Goal: Check status: Check status

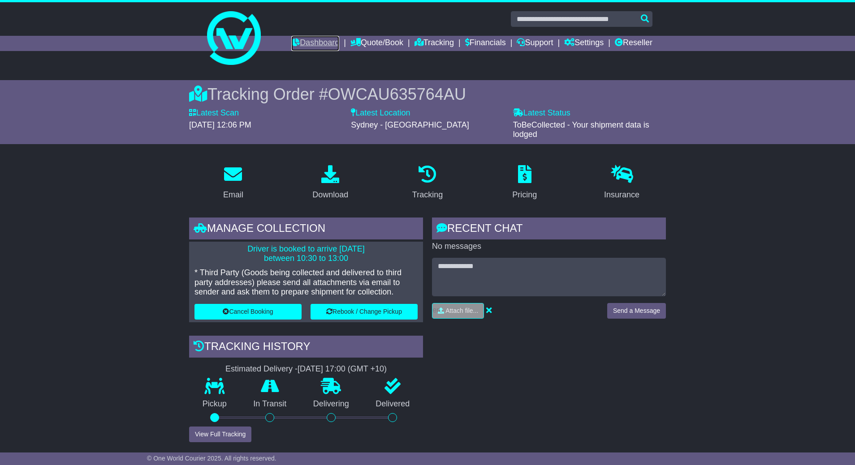
click at [310, 42] on link "Dashboard" at bounding box center [315, 43] width 48 height 15
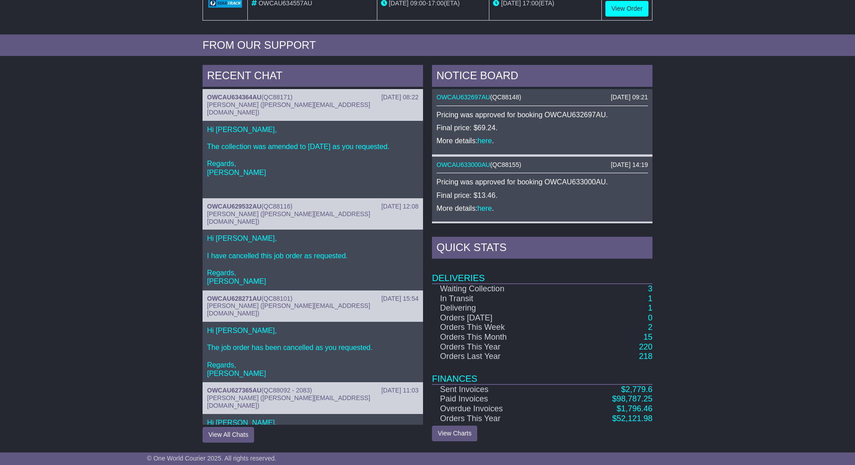
click at [644, 294] on td "3" at bounding box center [608, 289] width 87 height 10
click at [646, 293] on td "3" at bounding box center [608, 289] width 87 height 10
click at [648, 292] on link "3" at bounding box center [650, 288] width 4 height 9
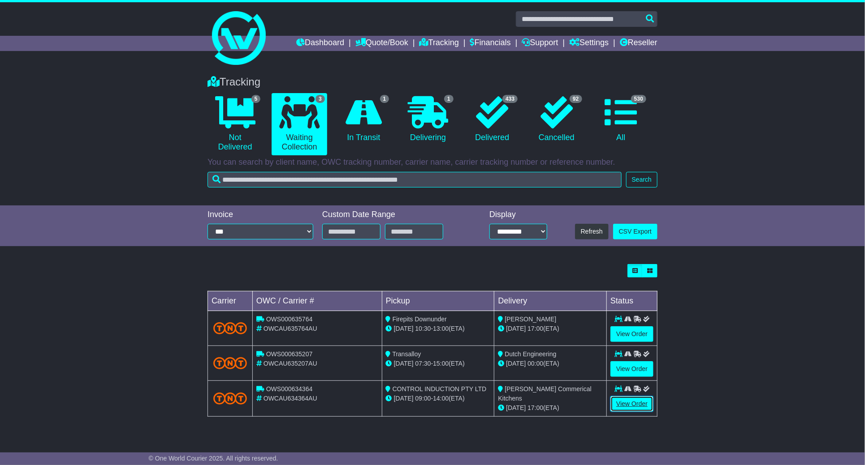
click at [635, 402] on link "View Order" at bounding box center [631, 404] width 43 height 16
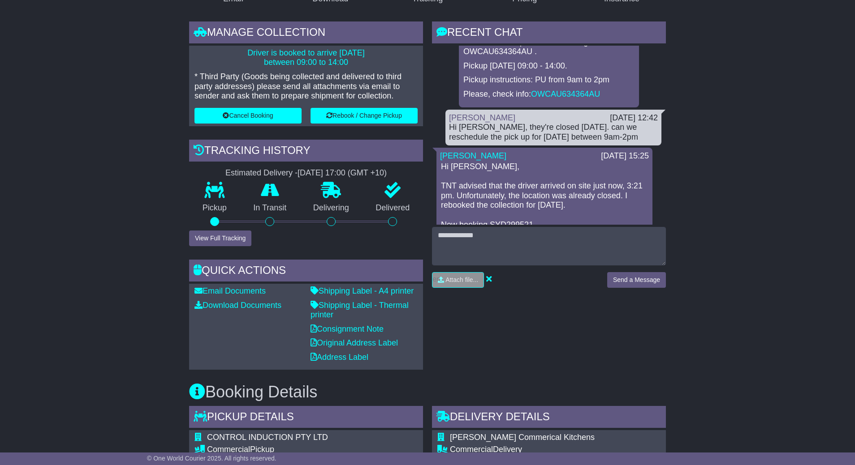
scroll to position [269, 0]
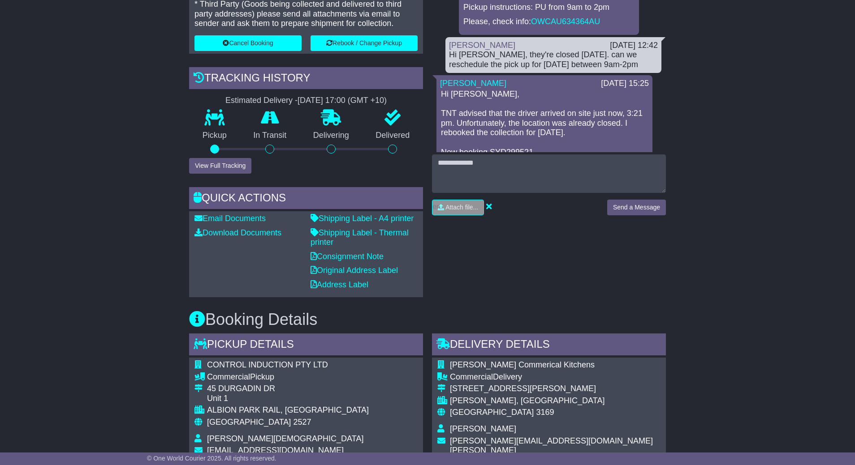
click at [693, 299] on div "Email Download Tracking Pricing Insurance" at bounding box center [427, 402] width 855 height 1026
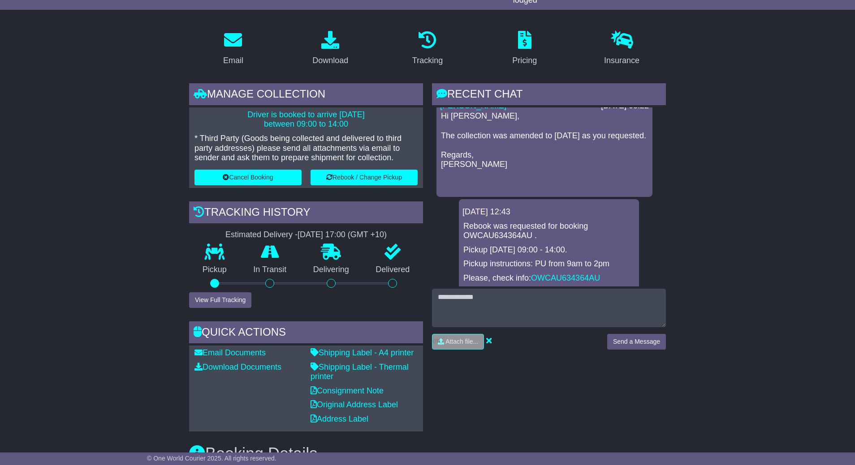
scroll to position [0, 0]
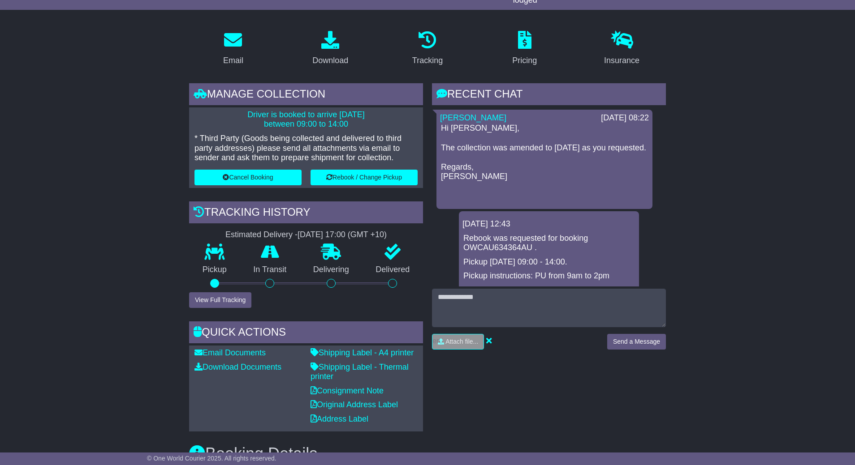
click at [527, 367] on div "RECENT CHAT Loading... No messages Cristina Santos 18 Aug 2025 08:22 Hi Calvin,…" at bounding box center [548, 257] width 243 height 349
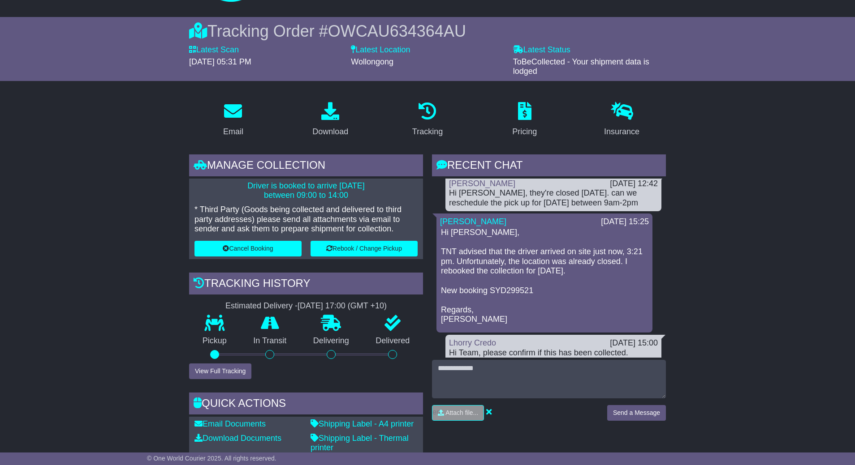
scroll to position [134, 0]
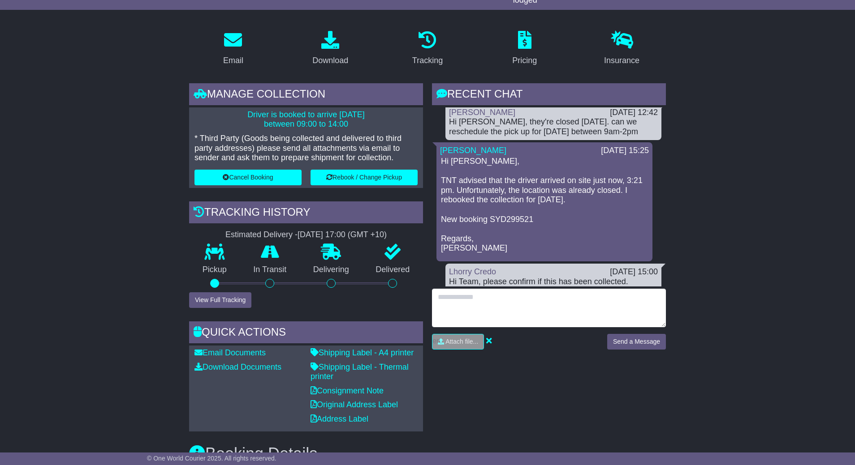
click at [535, 323] on textarea at bounding box center [549, 308] width 234 height 39
paste textarea "*******"
type textarea "**********"
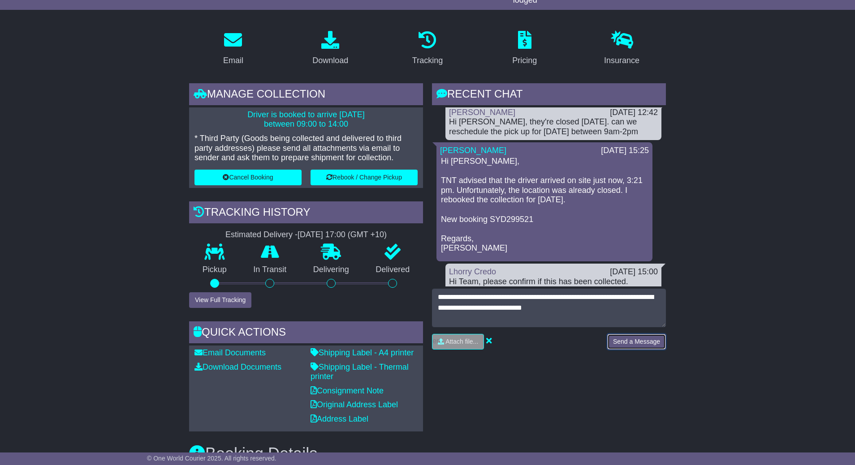
click at [620, 338] on button "Send a Message" at bounding box center [636, 342] width 59 height 16
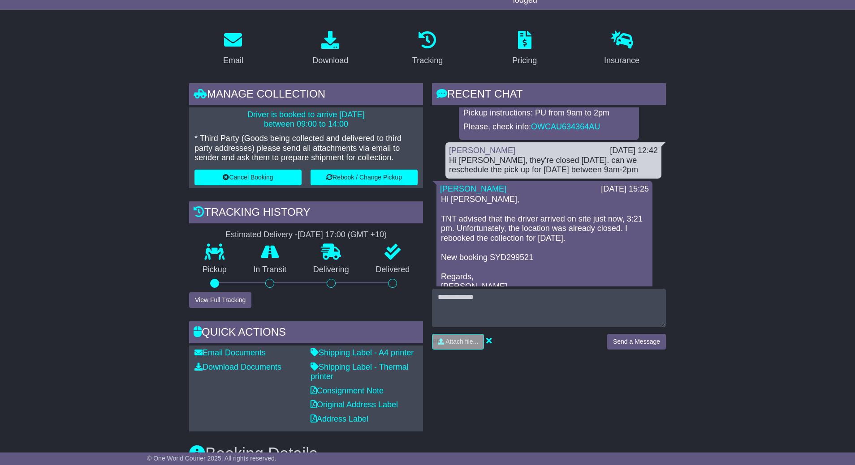
scroll to position [202, 0]
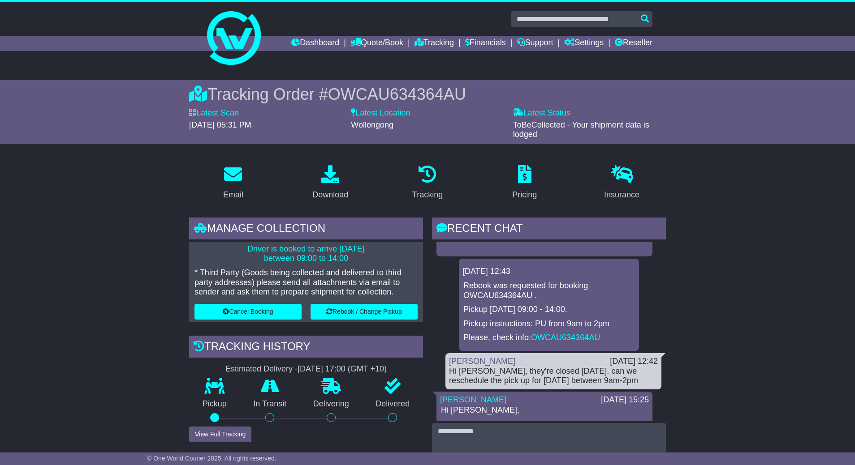
scroll to position [0, 0]
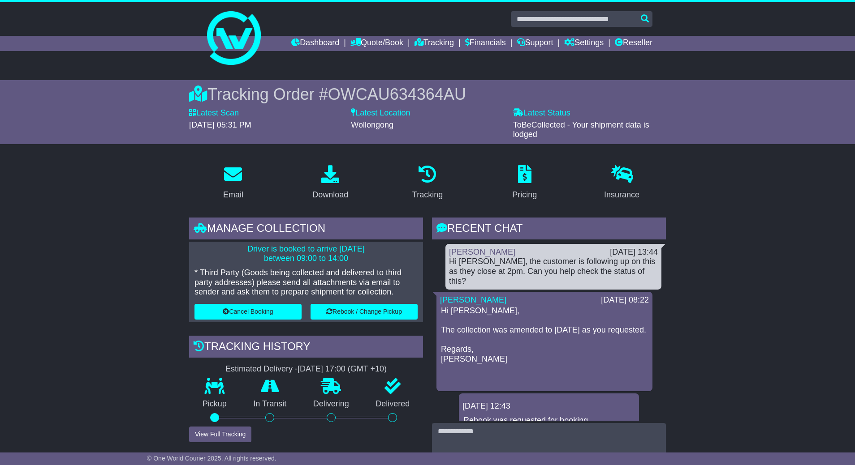
click at [293, 41] on link "Dashboard" at bounding box center [315, 43] width 48 height 15
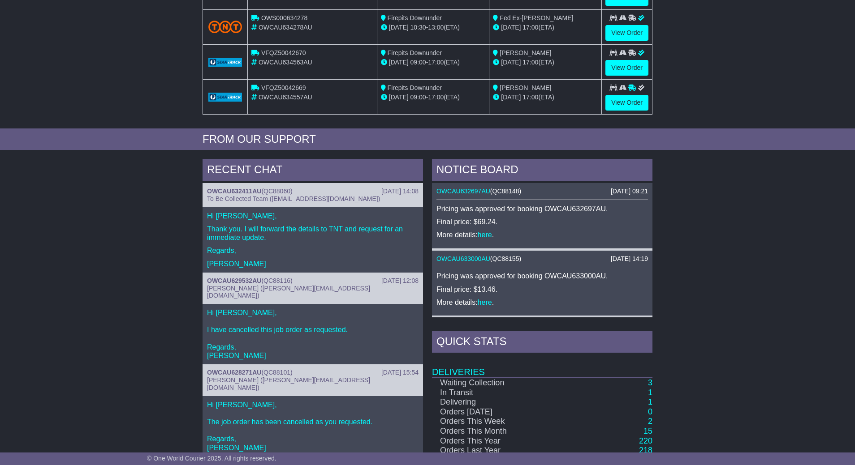
scroll to position [322, 0]
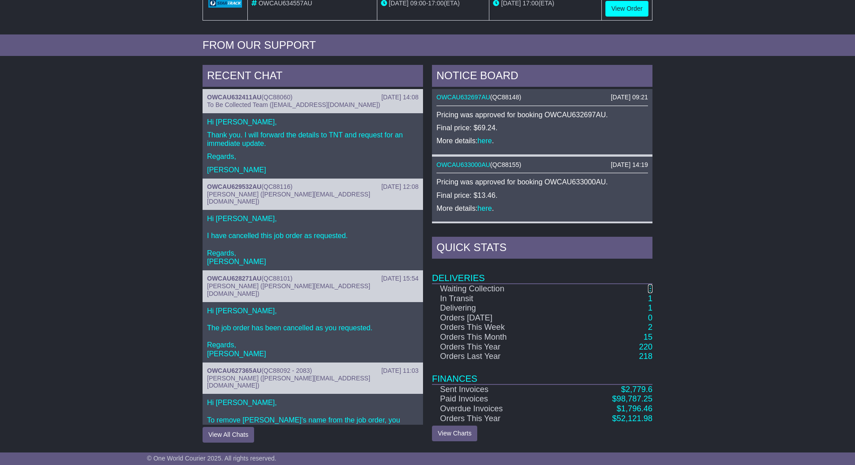
click at [651, 292] on link "3" at bounding box center [650, 288] width 4 height 9
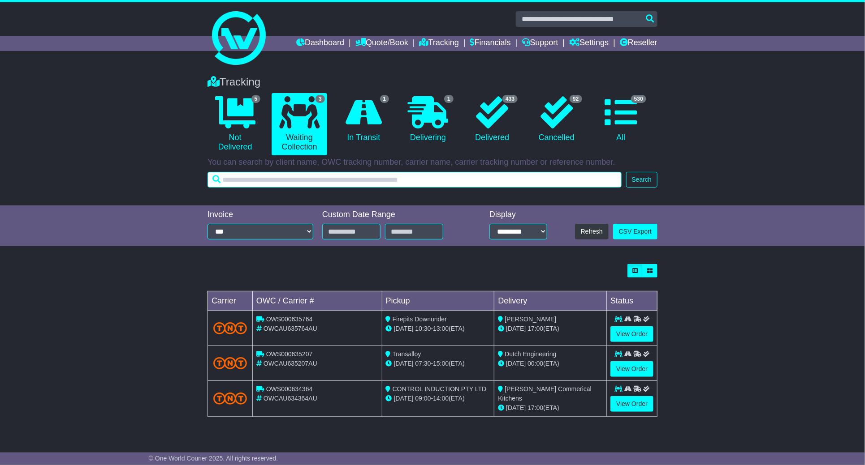
click at [454, 187] on input "text" at bounding box center [414, 180] width 414 height 16
paste input "**********"
type input "**********"
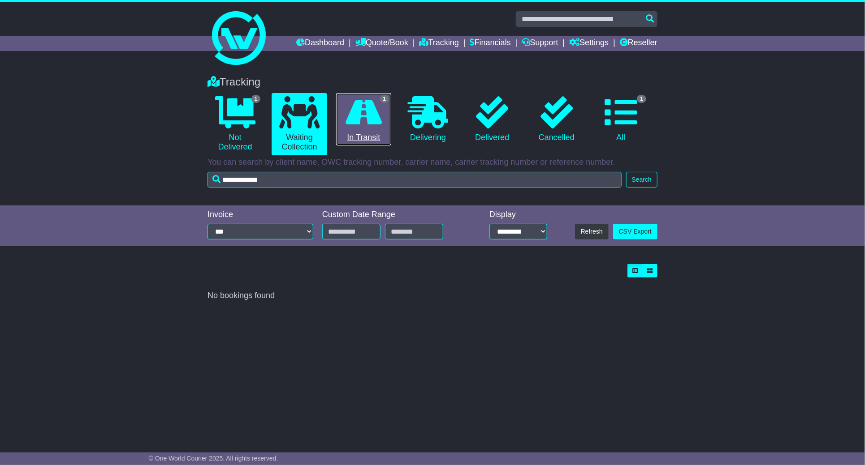
click at [361, 130] on link "1 In Transit" at bounding box center [363, 119] width 55 height 53
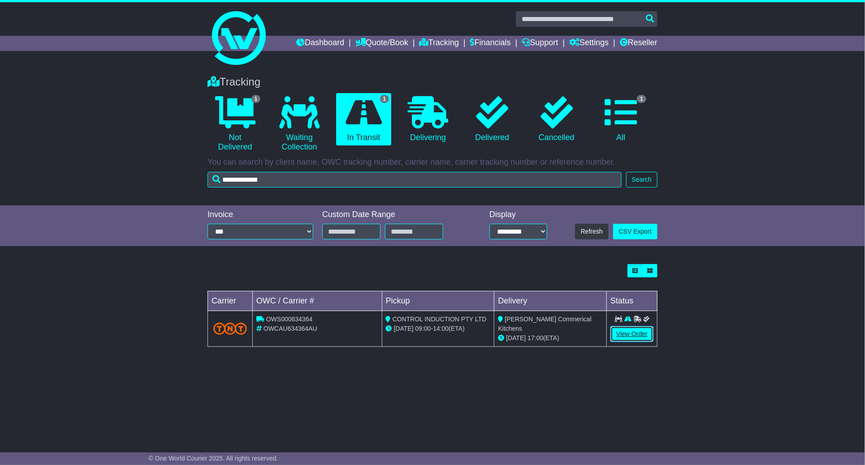
click at [640, 334] on link "View Order" at bounding box center [631, 335] width 43 height 16
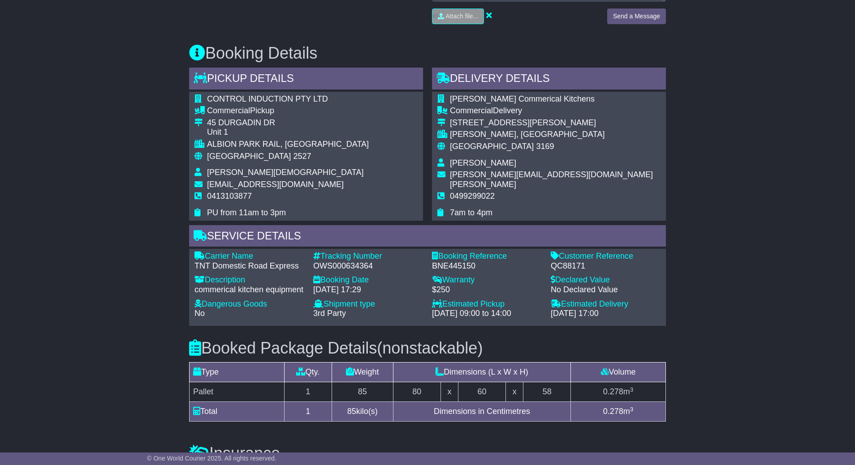
scroll to position [470, 0]
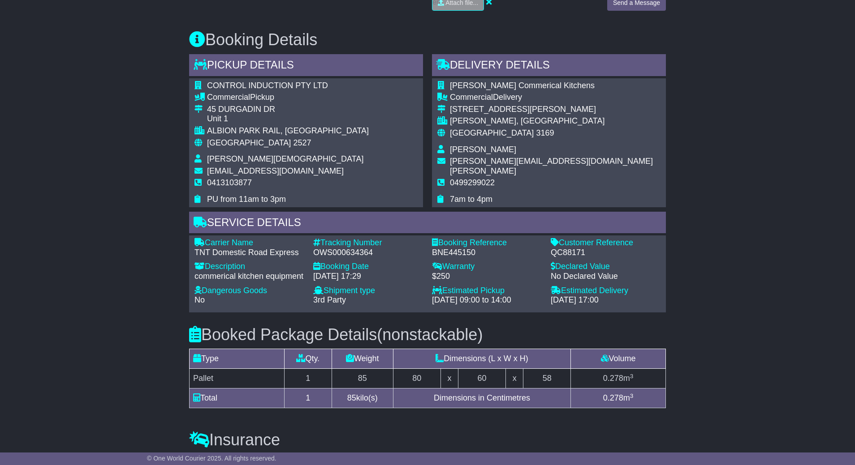
click at [573, 257] on div "QC88171" at bounding box center [606, 253] width 110 height 10
click at [570, 254] on div "QC88171" at bounding box center [606, 253] width 110 height 10
copy div "QC88171"
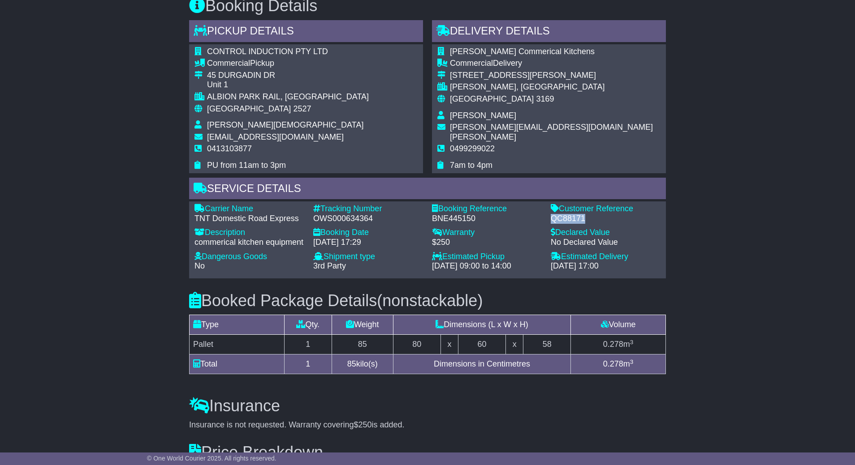
scroll to position [538, 0]
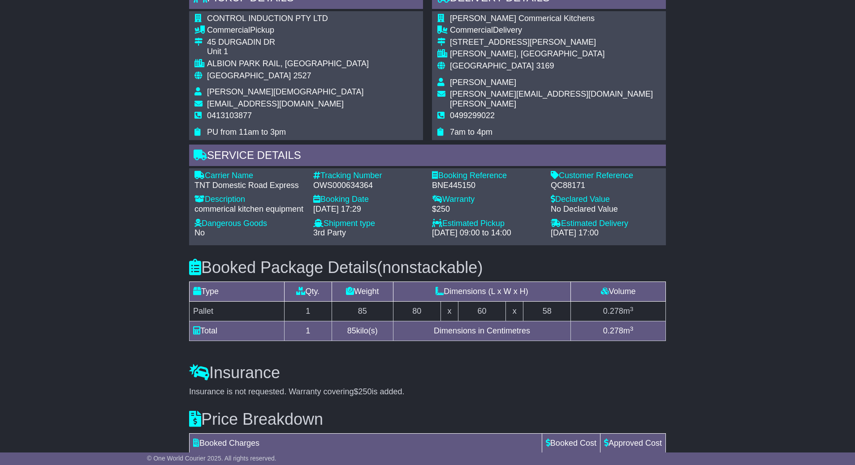
click at [331, 184] on div "OWS000634364" at bounding box center [368, 186] width 110 height 10
copy div "OWS000634364"
click at [104, 339] on div "Email Download Tracking Pricing Insurance" at bounding box center [427, 82] width 855 height 930
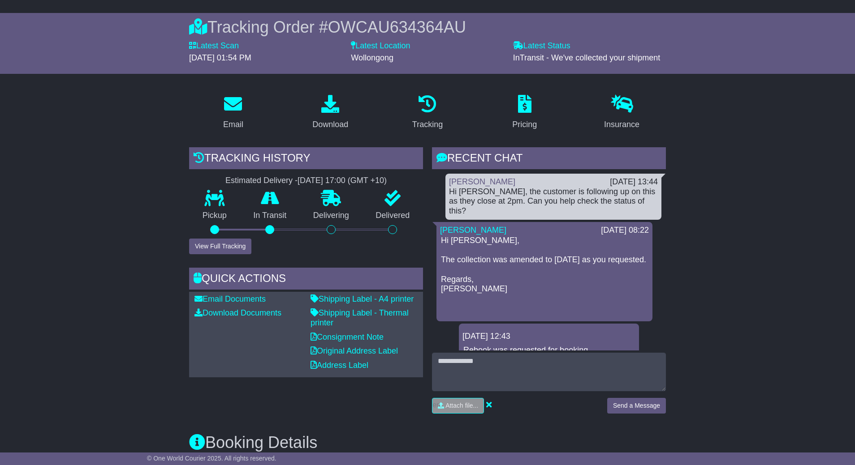
scroll to position [0, 0]
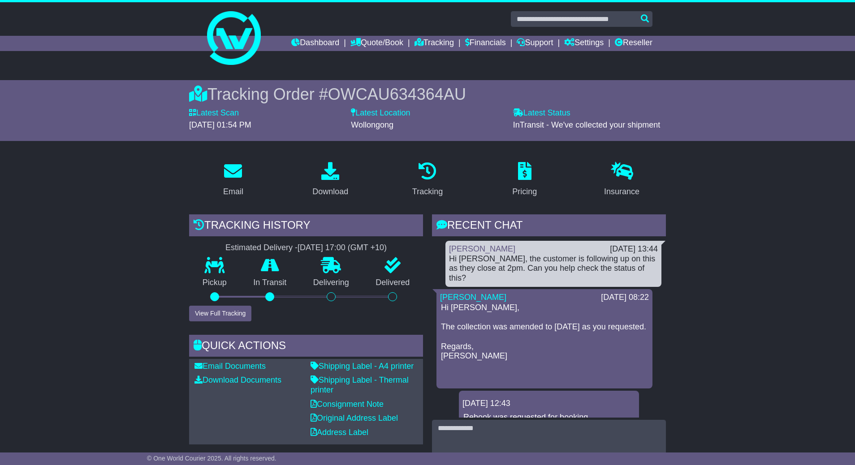
click at [359, 85] on span "OWCAU634364AU" at bounding box center [397, 94] width 138 height 18
copy span "OWCAU634364AU"
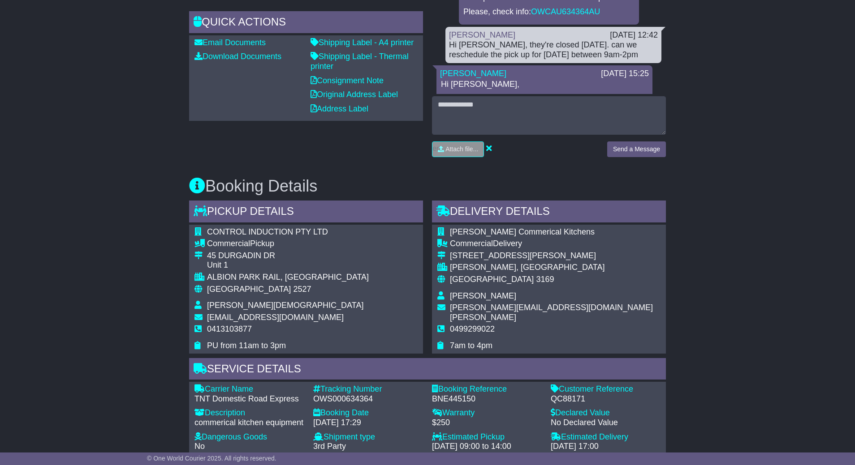
scroll to position [336, 0]
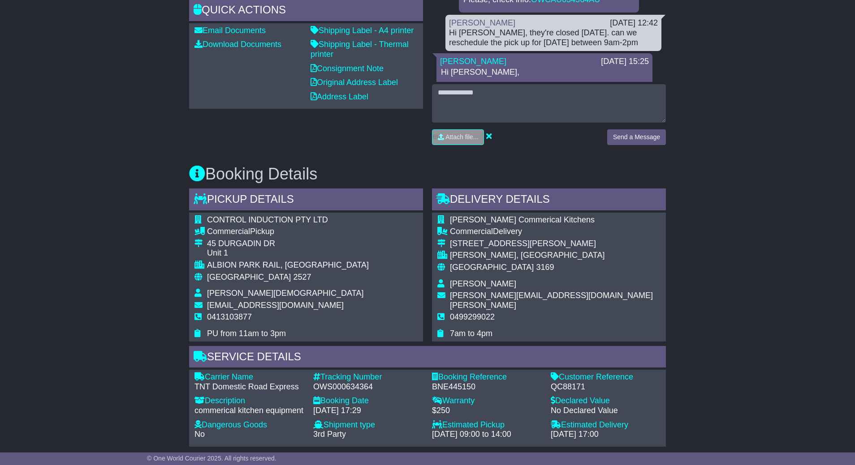
click at [579, 386] on div "QC88171" at bounding box center [606, 388] width 110 height 10
click at [578, 386] on div "QC88171" at bounding box center [606, 388] width 110 height 10
copy div "QC88171"
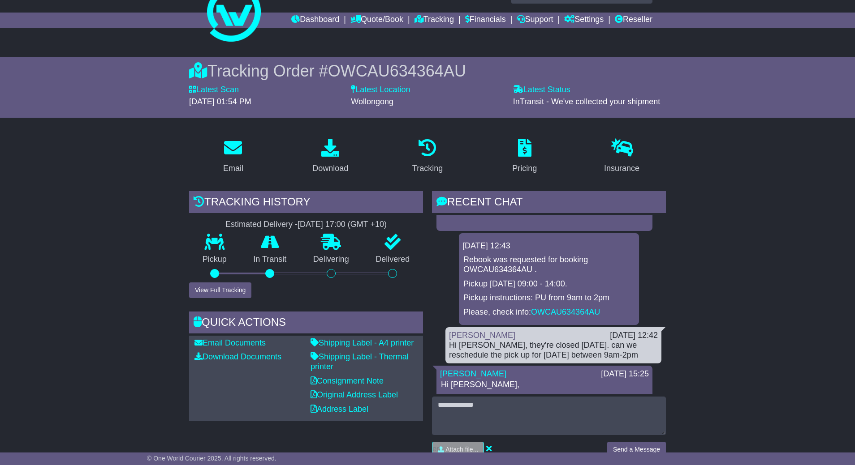
scroll to position [0, 0]
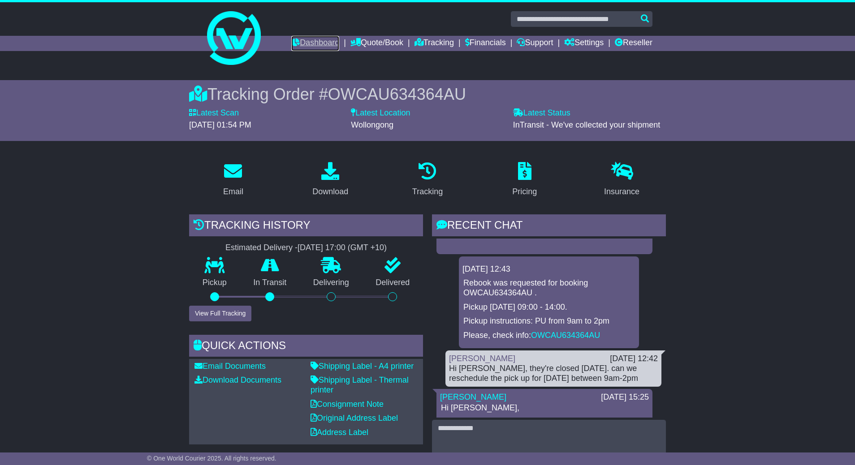
click at [304, 42] on link "Dashboard" at bounding box center [315, 43] width 48 height 15
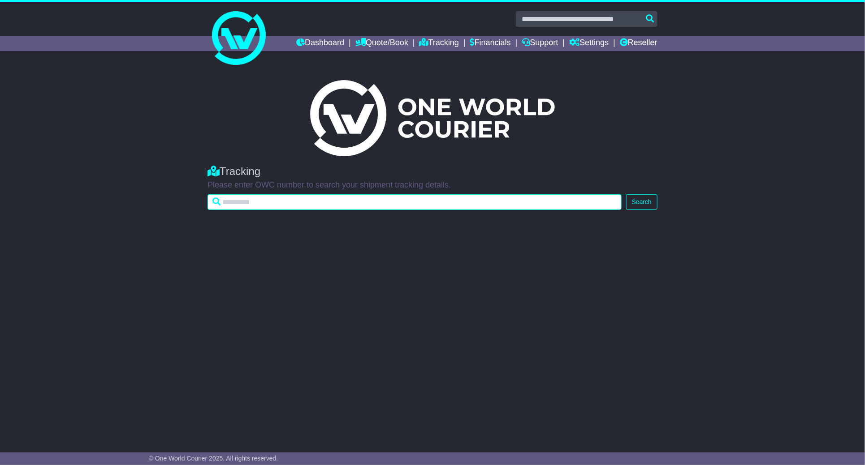
click at [237, 208] on input "text" at bounding box center [414, 202] width 414 height 16
paste input "**********"
type input "**********"
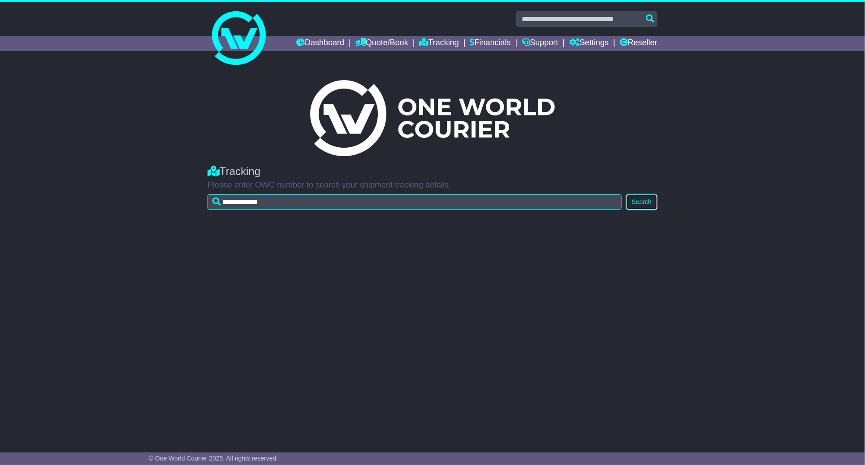
click at [640, 203] on button "Search" at bounding box center [641, 202] width 31 height 16
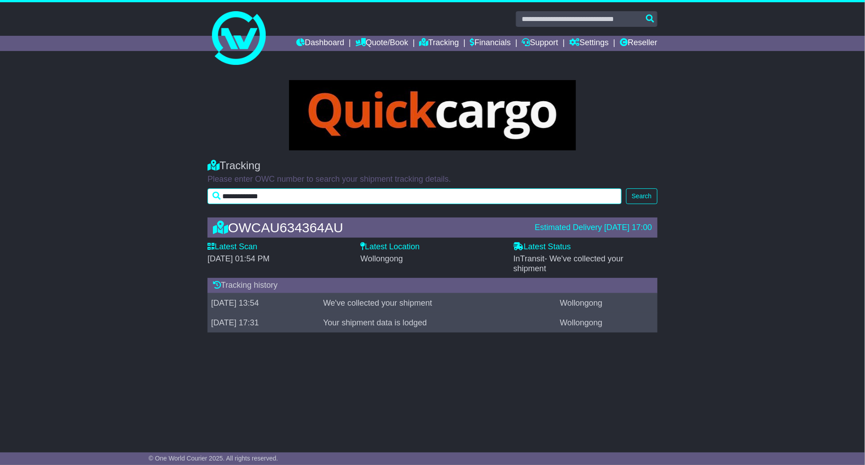
click at [300, 193] on input "**********" at bounding box center [414, 197] width 414 height 16
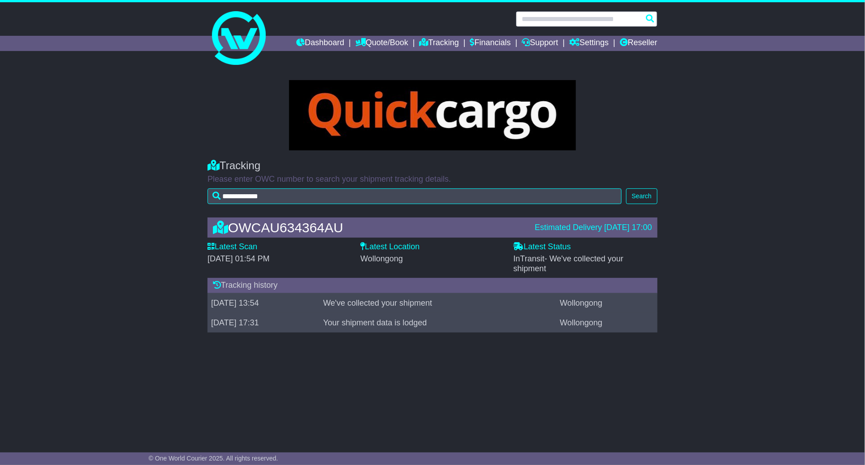
click at [549, 22] on input "text" at bounding box center [587, 19] width 142 height 16
paste input "*******"
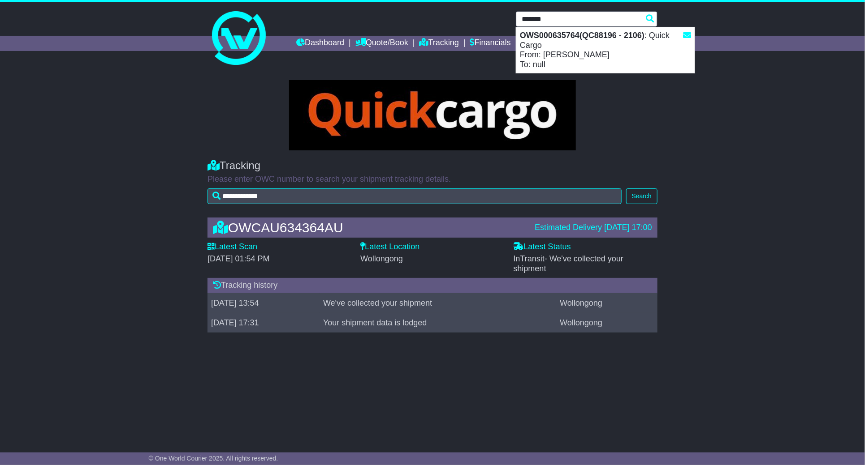
click at [594, 36] on strong "OWS000635764(QC88196 - 2106)" at bounding box center [582, 35] width 125 height 9
type input "**********"
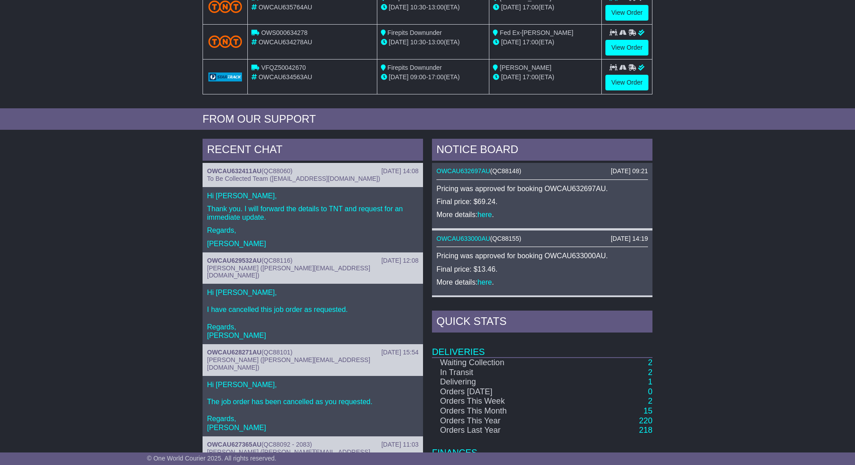
scroll to position [269, 0]
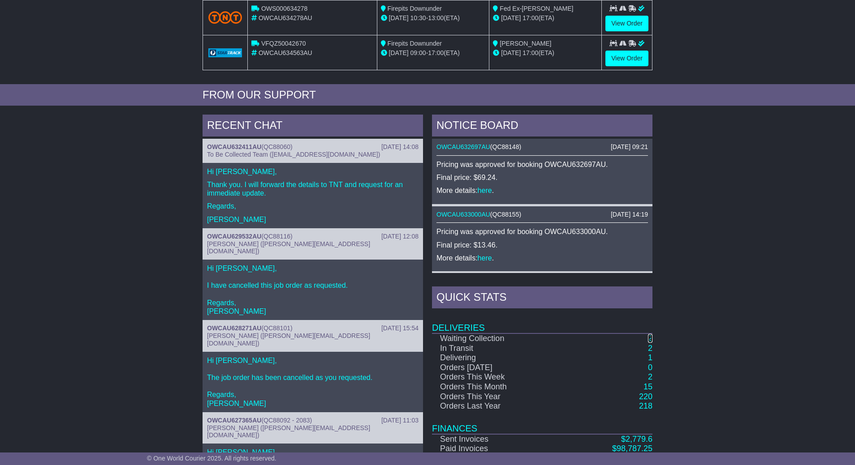
click at [649, 339] on link "2" at bounding box center [650, 338] width 4 height 9
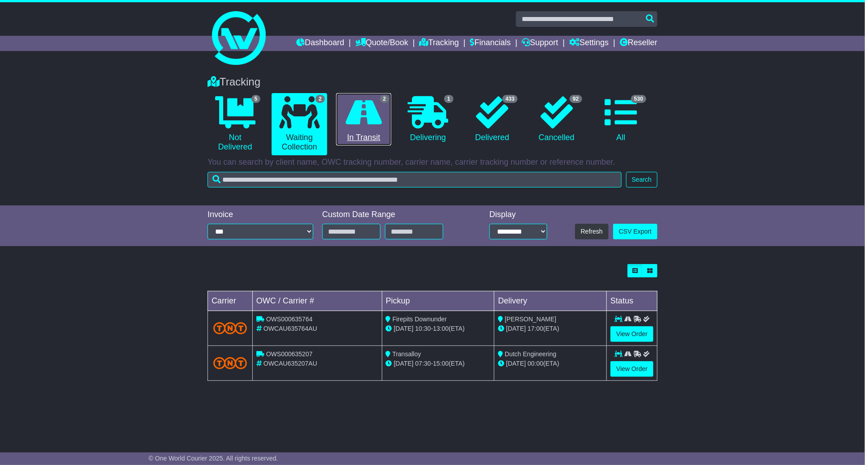
click at [367, 132] on link "2 In Transit" at bounding box center [363, 119] width 55 height 53
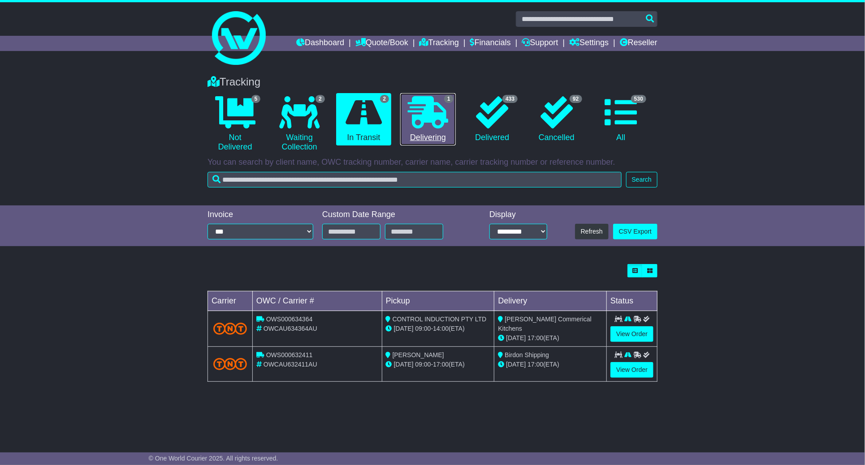
click at [427, 130] on link "1 Delivering" at bounding box center [427, 119] width 55 height 53
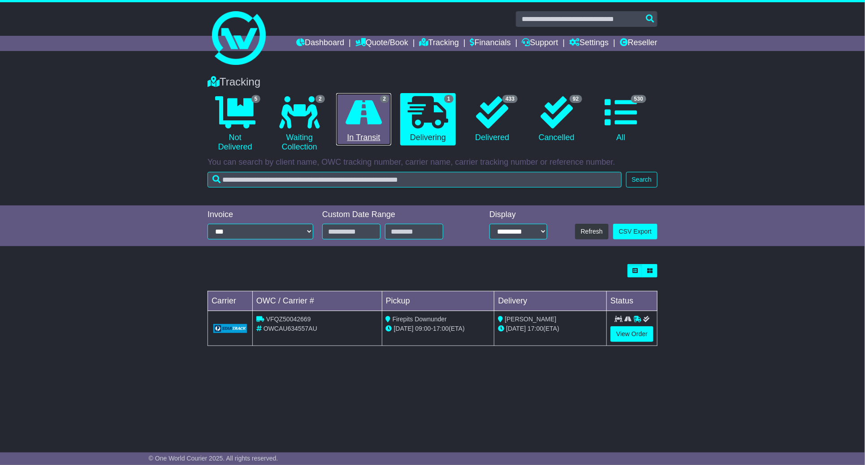
click at [359, 129] on link "2 In Transit" at bounding box center [363, 119] width 55 height 53
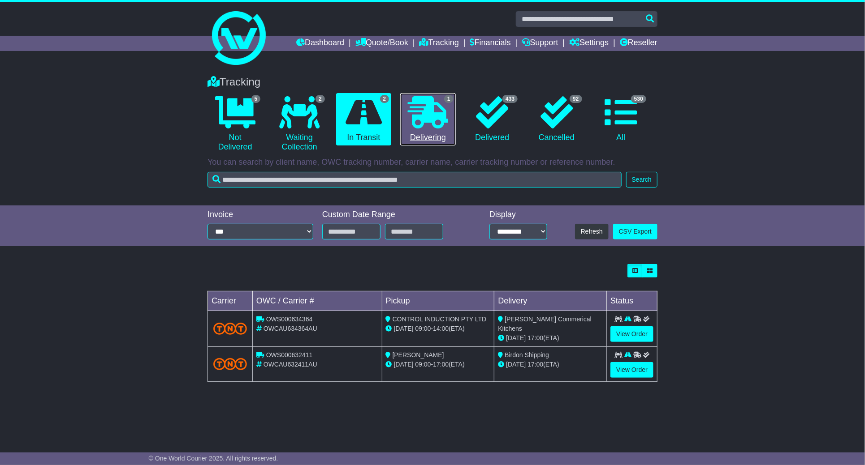
click at [431, 113] on icon at bounding box center [428, 112] width 40 height 32
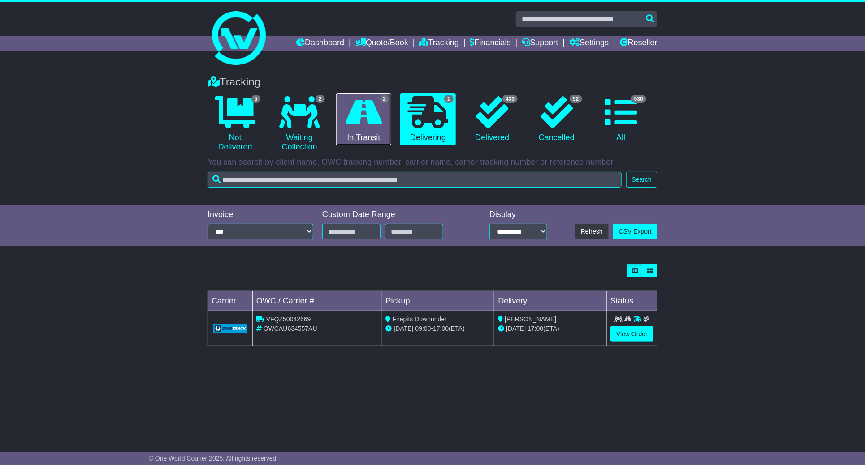
click at [370, 123] on icon at bounding box center [363, 112] width 36 height 32
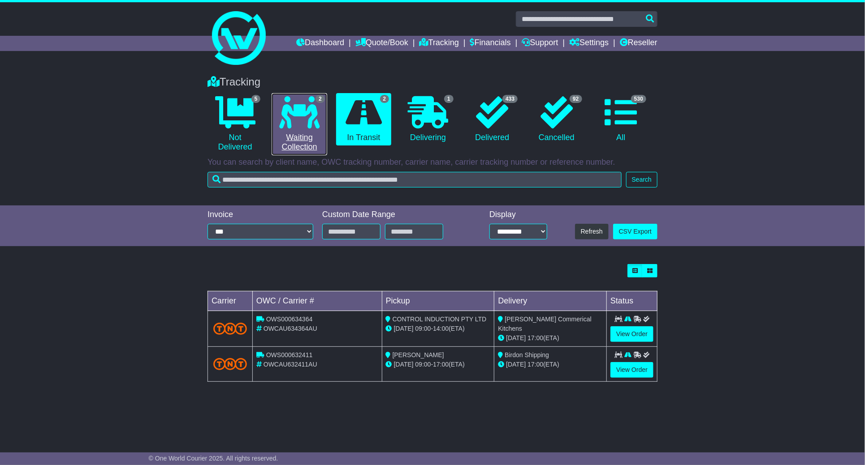
click at [327, 124] on link "2 Waiting Collection" at bounding box center [299, 124] width 55 height 62
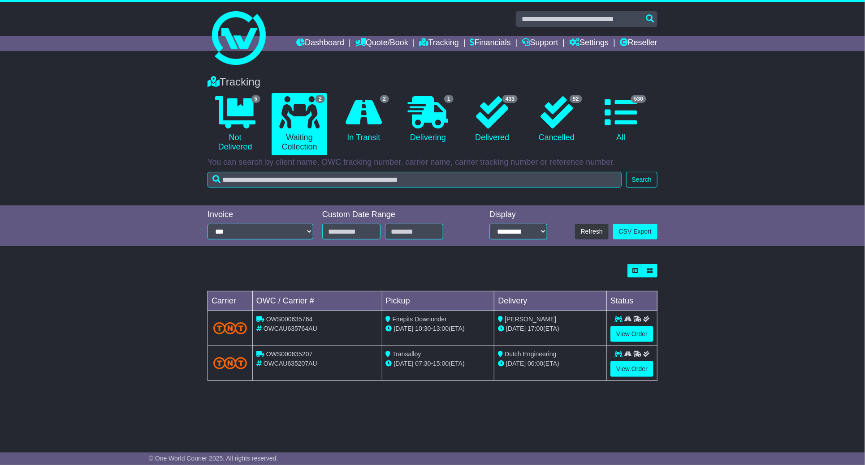
click at [392, 125] on li "2 In Transit" at bounding box center [364, 124] width 64 height 62
click at [363, 117] on icon at bounding box center [363, 112] width 36 height 32
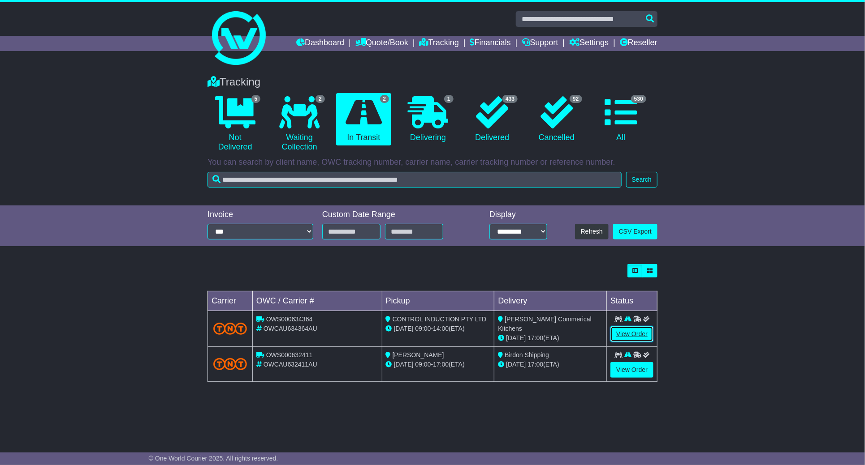
click at [629, 334] on link "View Order" at bounding box center [631, 335] width 43 height 16
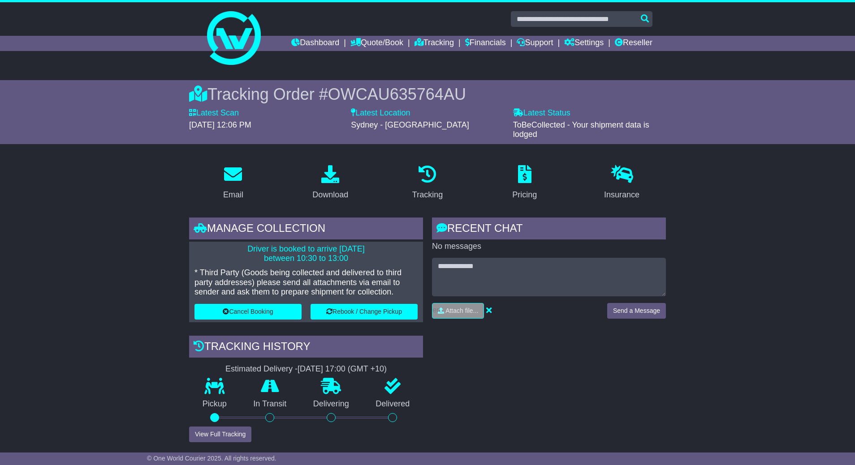
click at [311, 36] on link "Dashboard" at bounding box center [315, 43] width 48 height 15
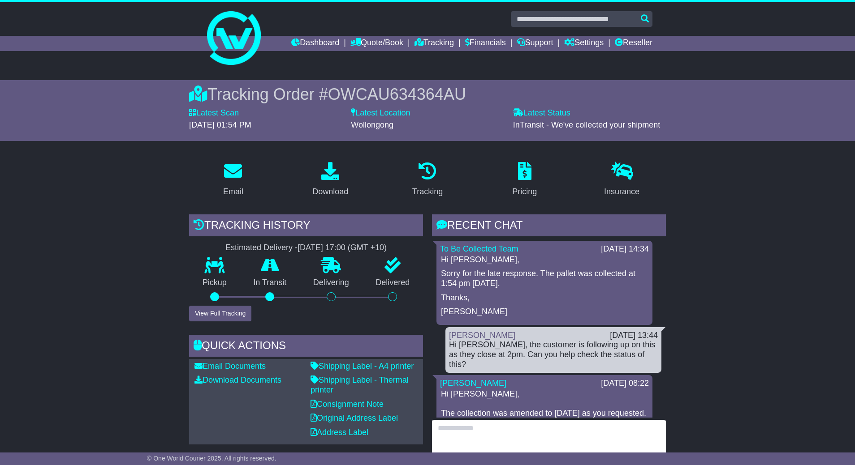
click at [572, 429] on textarea at bounding box center [549, 439] width 234 height 39
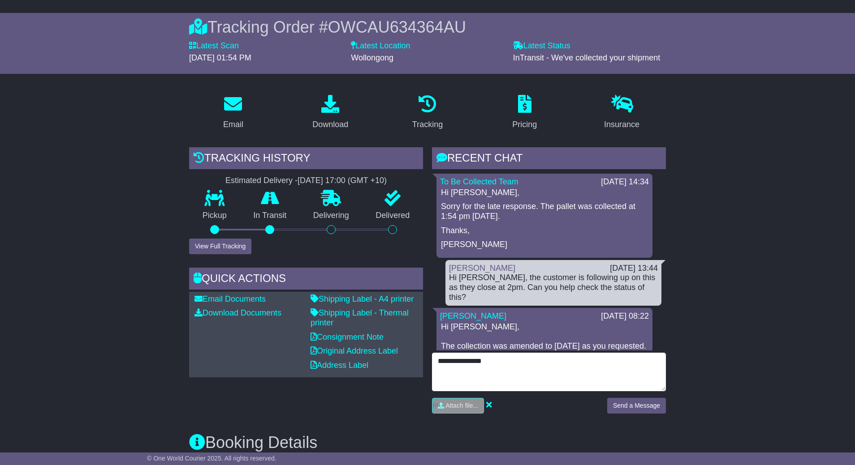
type textarea "**********"
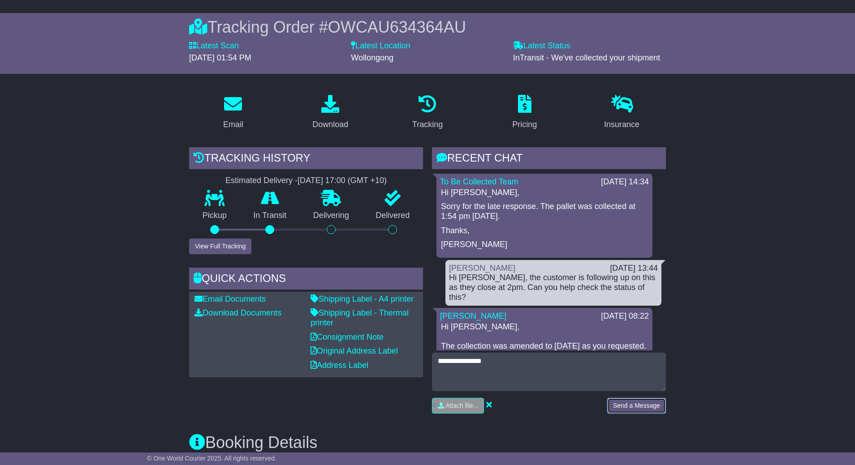
click at [629, 405] on button "Send a Message" at bounding box center [636, 406] width 59 height 16
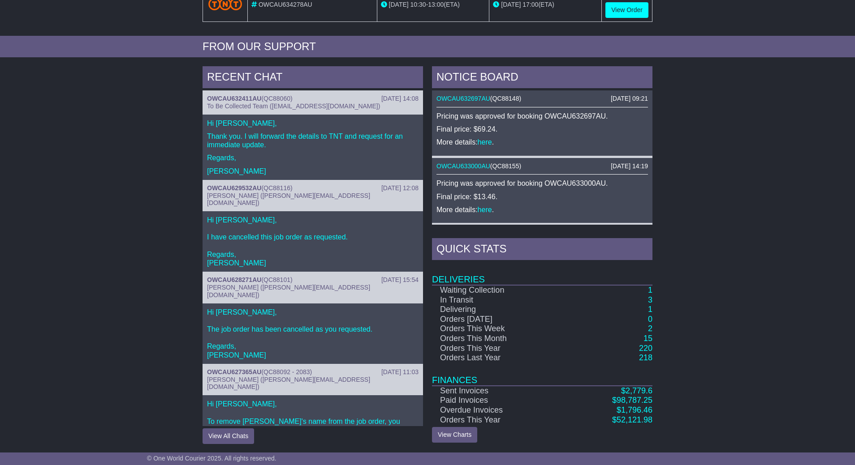
scroll to position [322, 0]
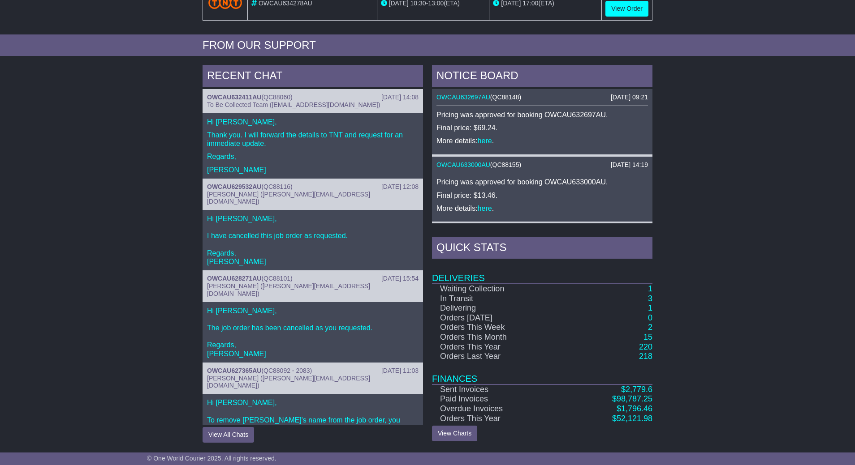
click at [652, 289] on div "NOTICE BOARD [DATE] 09:21 OWCAU632697AU ( QC88148 ) Pricing was approved for bo…" at bounding box center [541, 254] width 229 height 378
click at [648, 289] on link "1" at bounding box center [650, 288] width 4 height 9
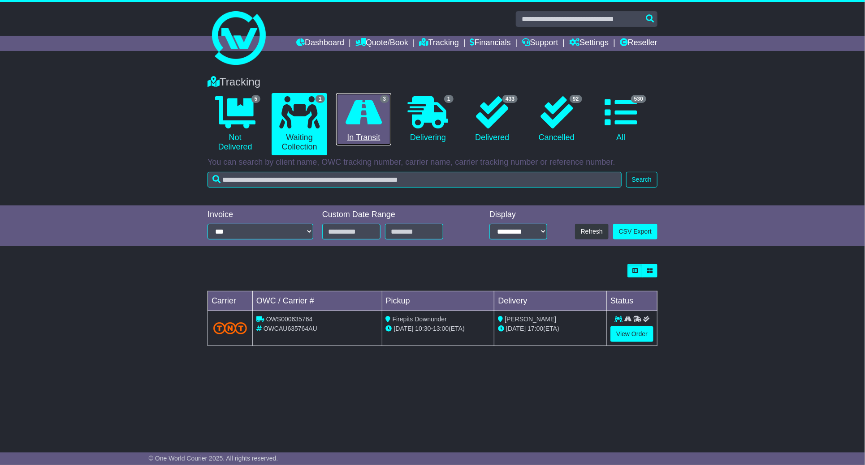
click at [356, 116] on icon at bounding box center [363, 112] width 36 height 32
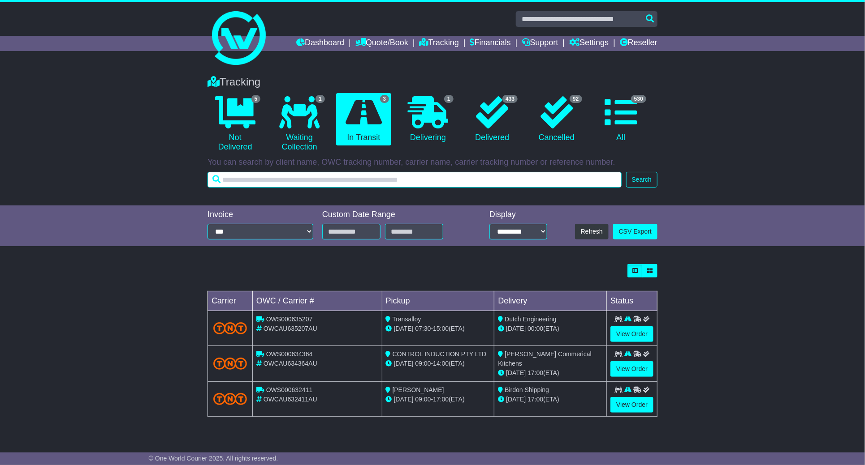
click at [499, 187] on input "text" at bounding box center [414, 180] width 414 height 16
paste input "*******"
type input "*******"
